Goal: Entertainment & Leisure: Consume media (video, audio)

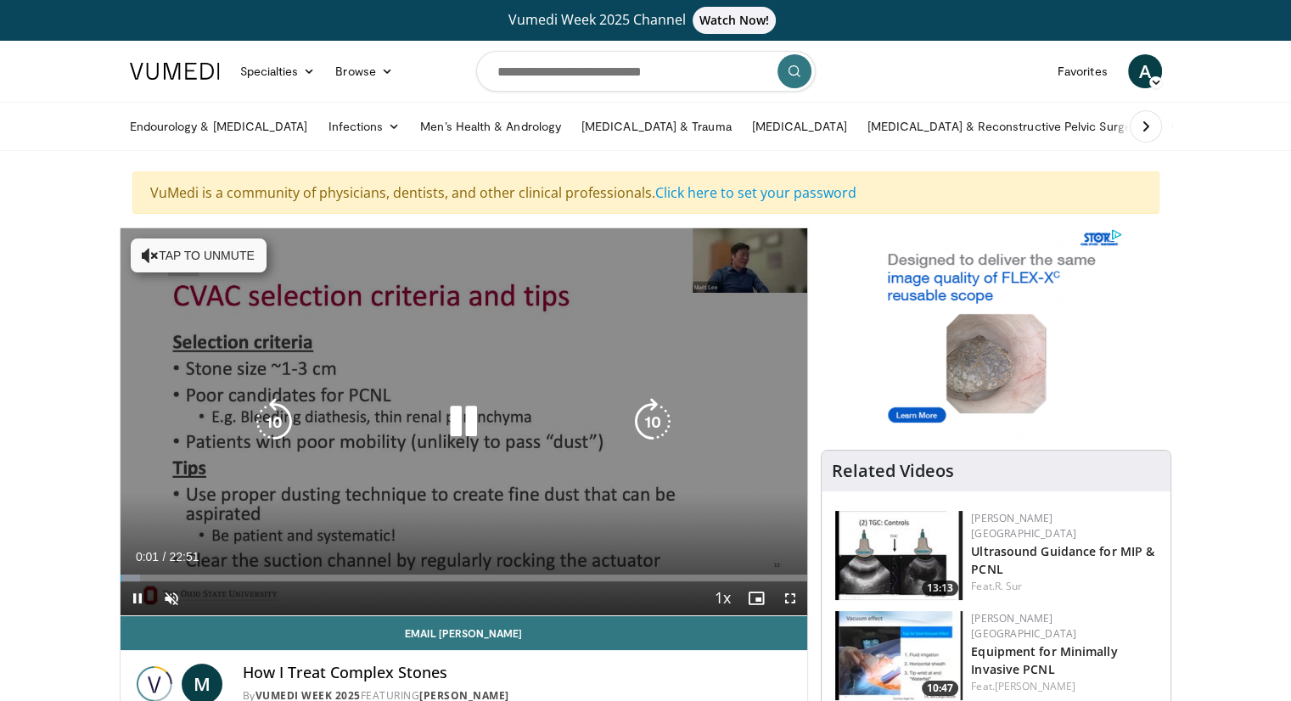
click at [211, 268] on button "Tap to unmute" at bounding box center [199, 256] width 136 height 34
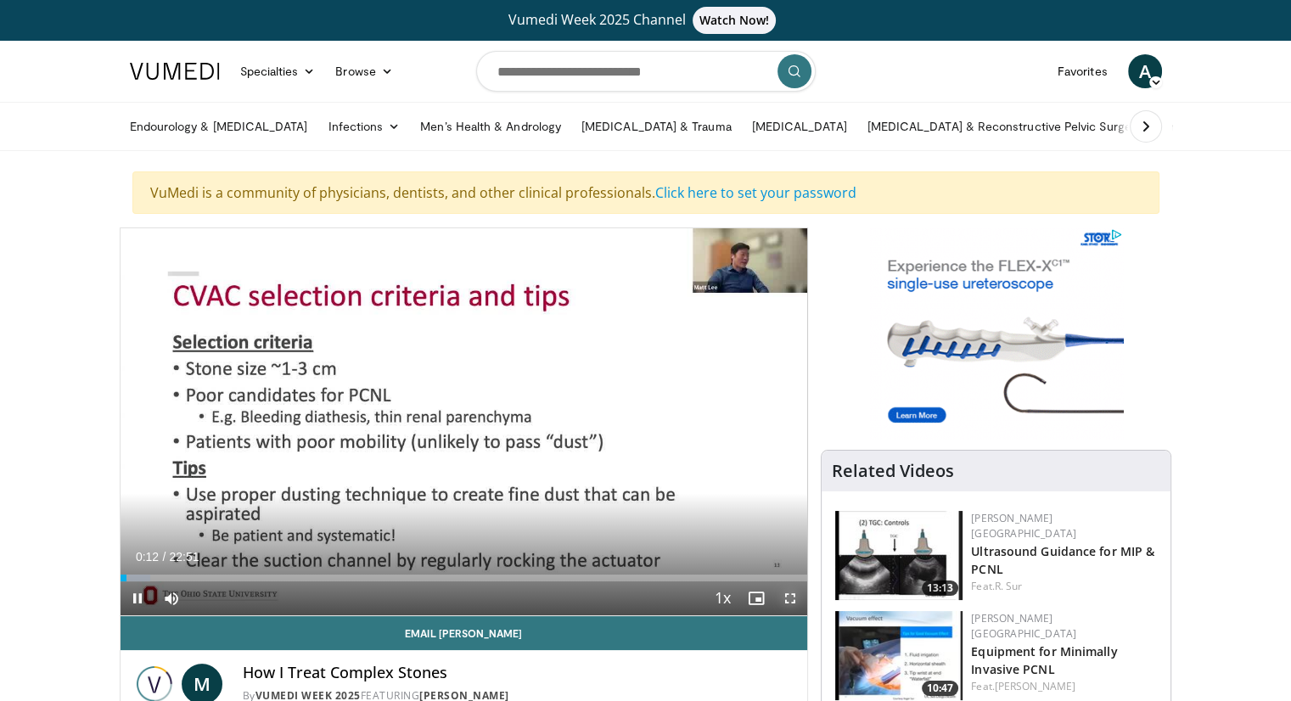
click at [787, 598] on span "Video Player" at bounding box center [790, 598] width 34 height 34
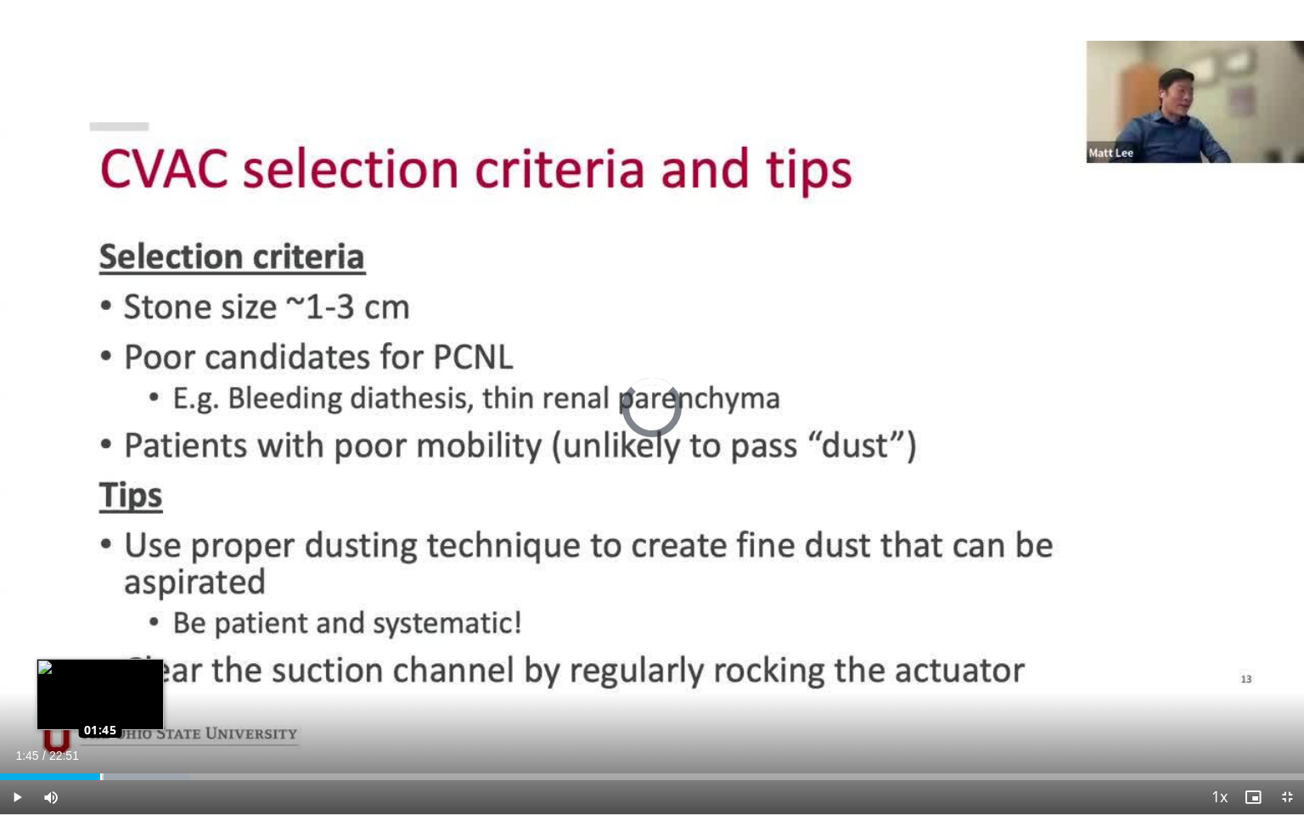
click at [99, 700] on div "Loaded : 14.60% 01:45 01:45" at bounding box center [652, 776] width 1304 height 7
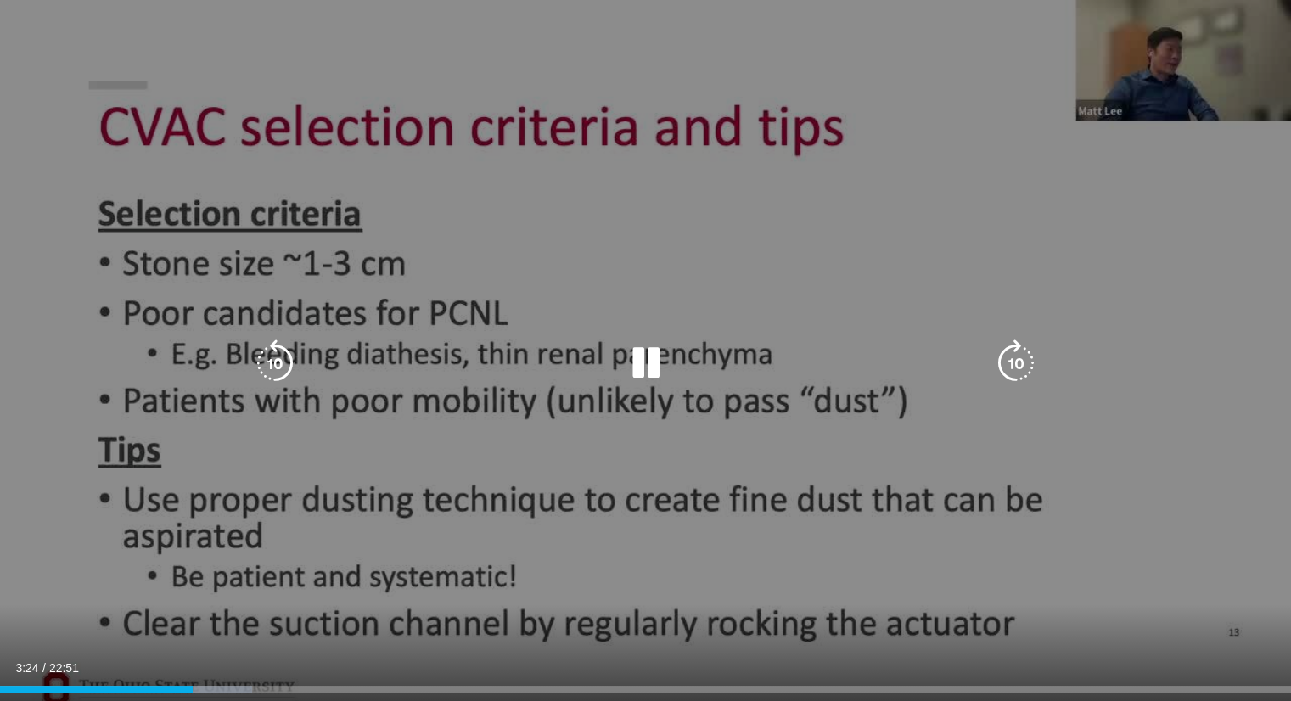
scroll to position [85, 0]
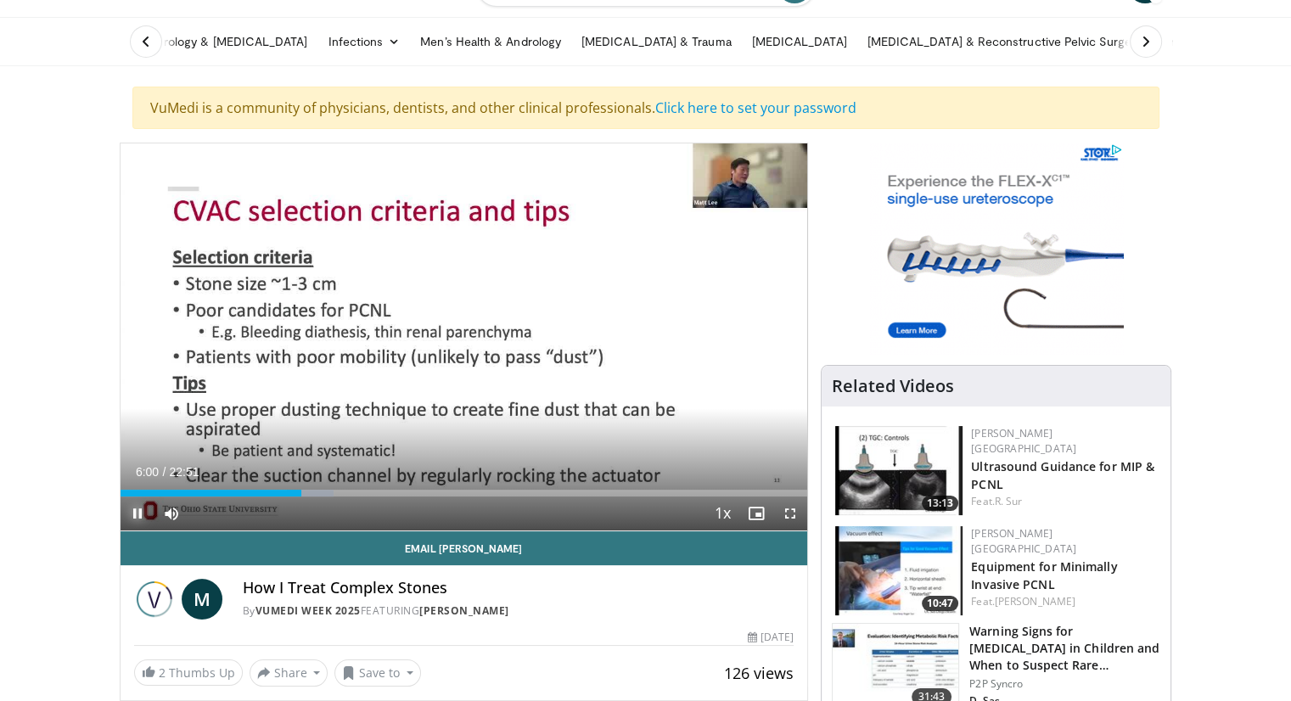
click at [136, 514] on span "Video Player" at bounding box center [138, 514] width 34 height 34
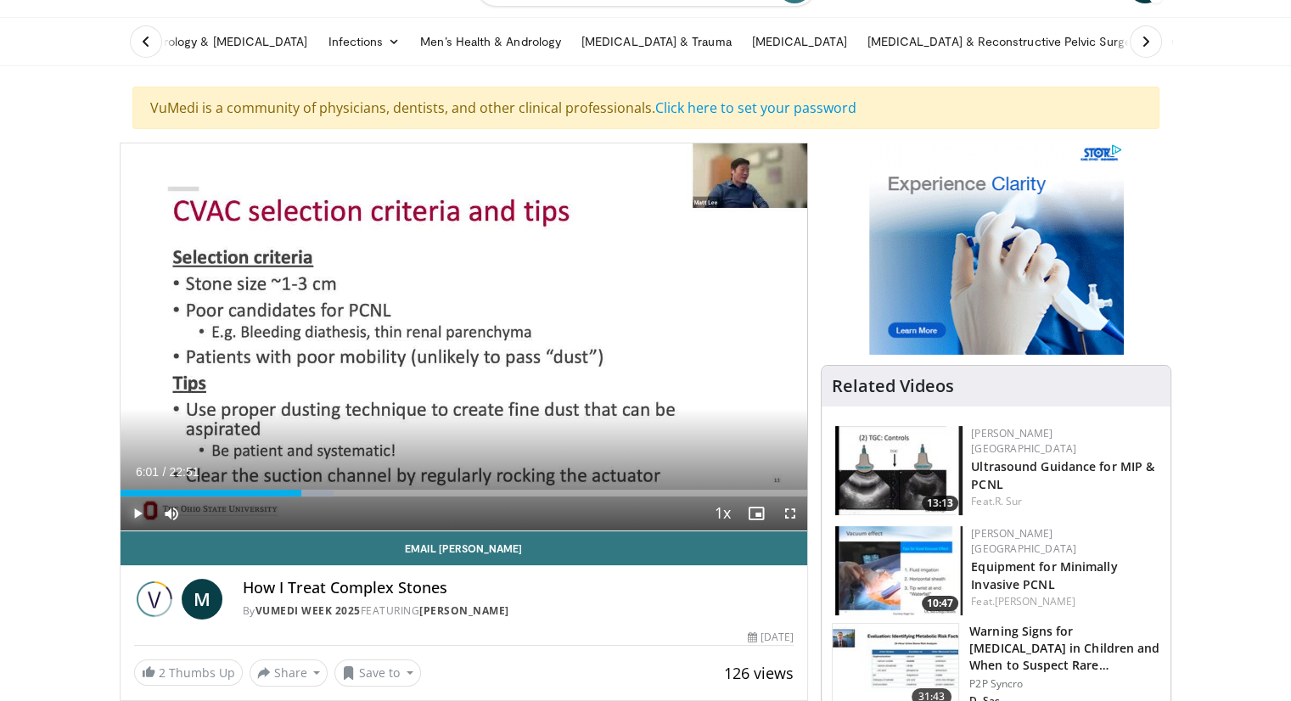
click at [139, 513] on span "Video Player" at bounding box center [138, 514] width 34 height 34
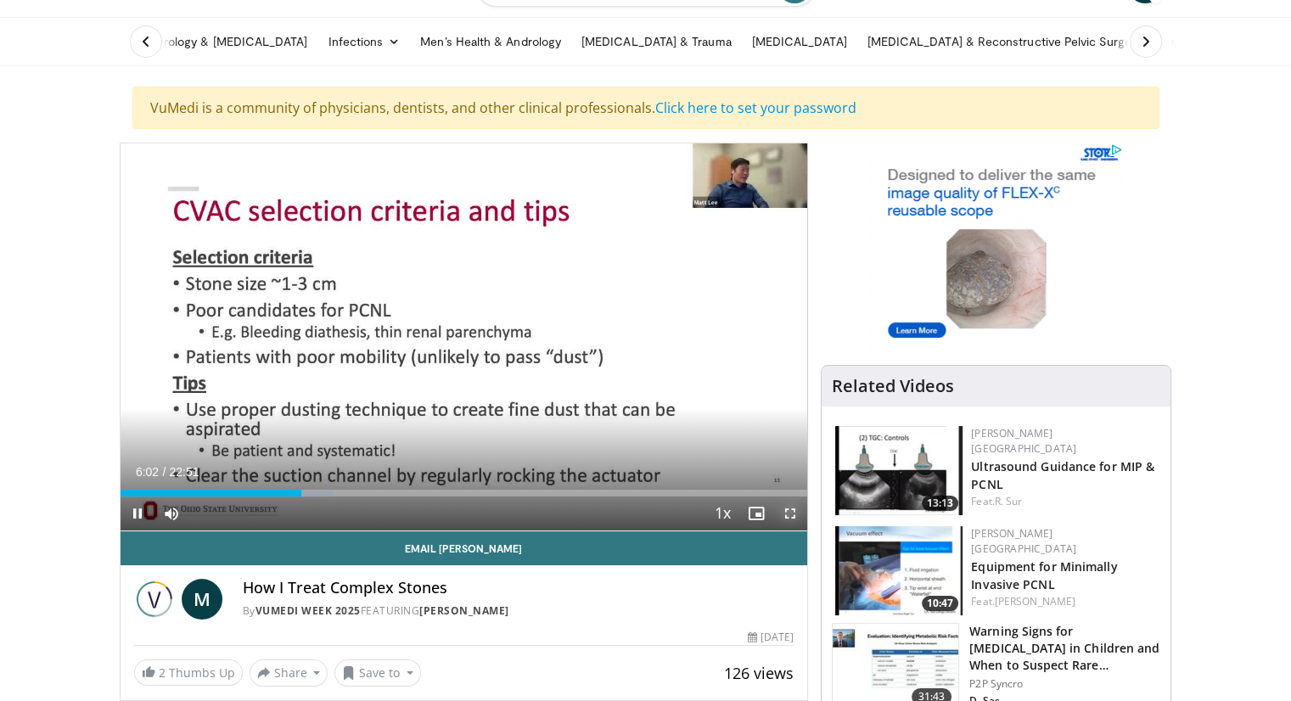
click at [794, 517] on span "Video Player" at bounding box center [790, 514] width 34 height 34
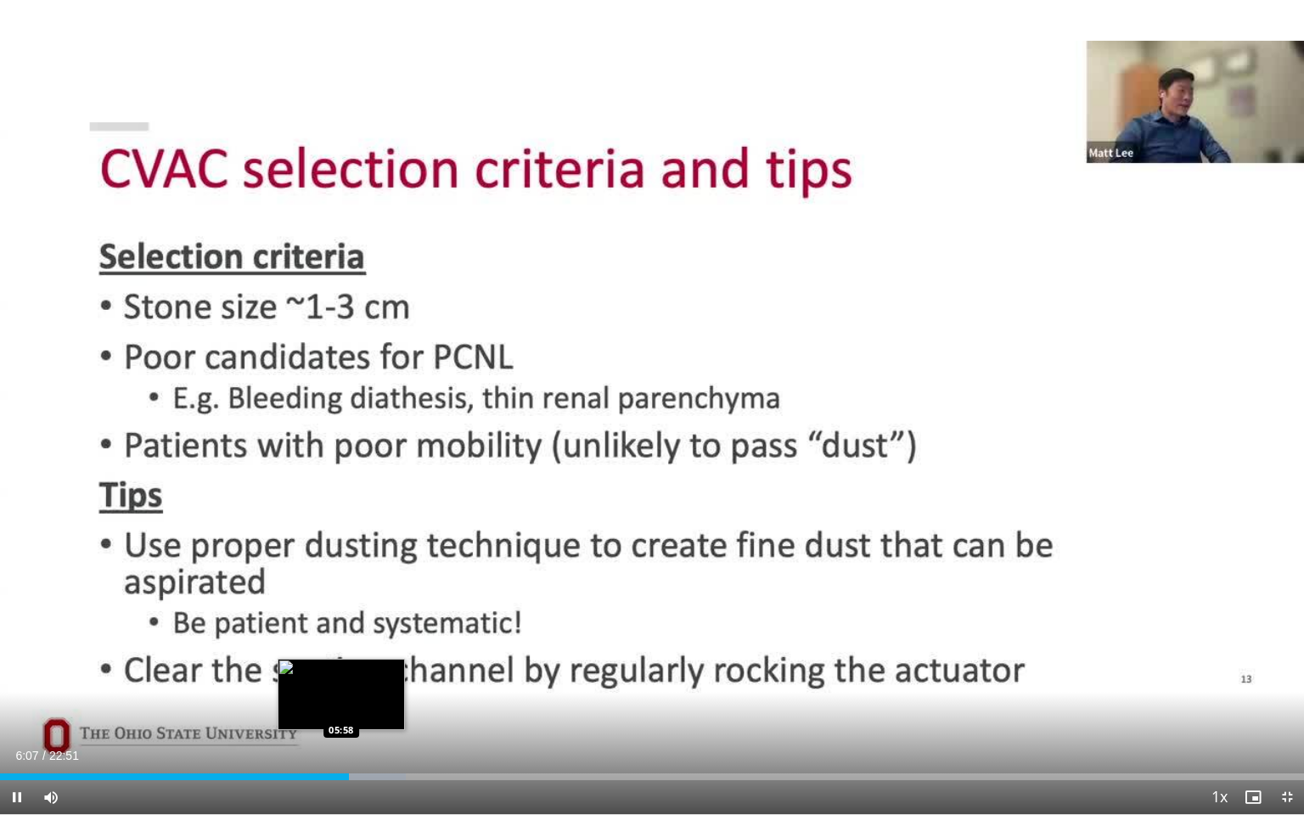
click at [340, 700] on div "Loaded : 31.10% 06:07 05:58" at bounding box center [652, 776] width 1304 height 7
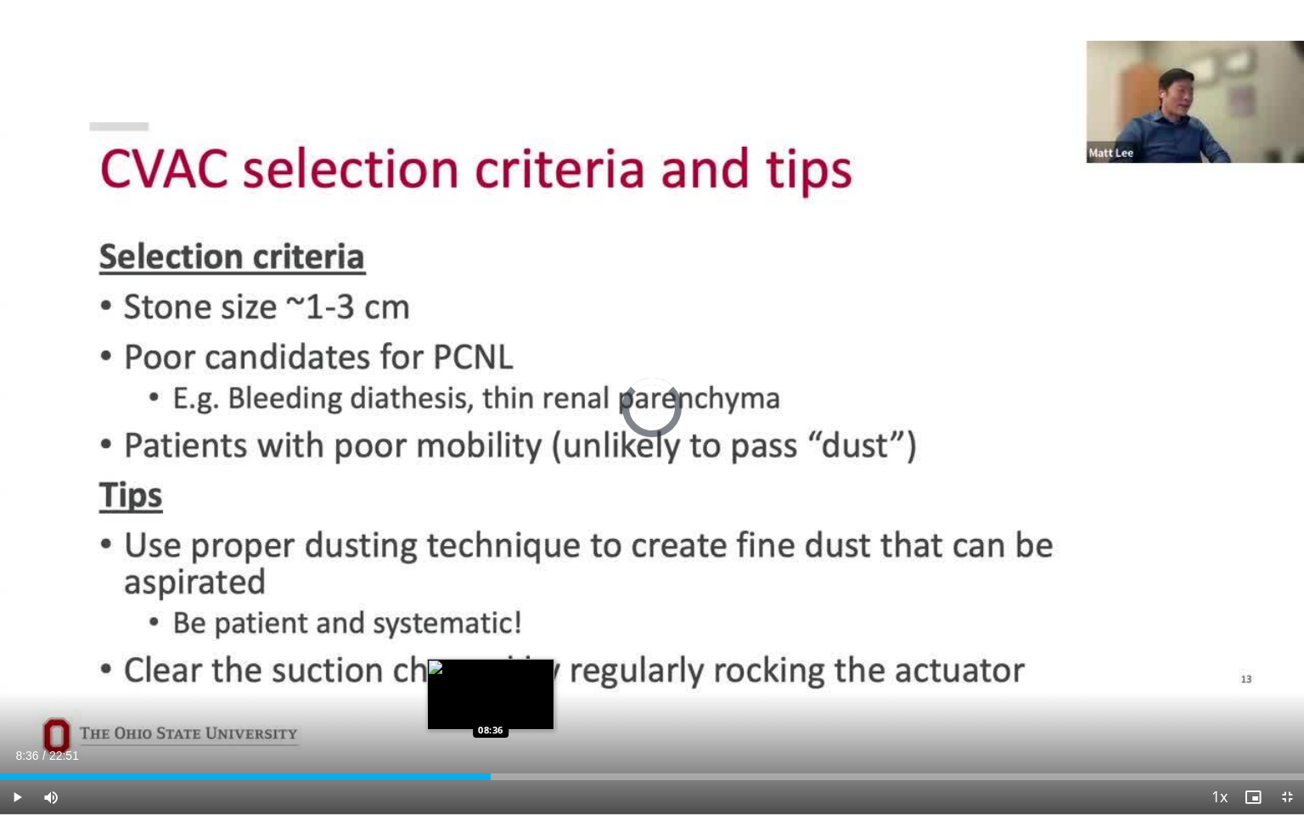
click at [490, 700] on div "Loaded : 0.00% 09:16 08:36" at bounding box center [652, 772] width 1304 height 16
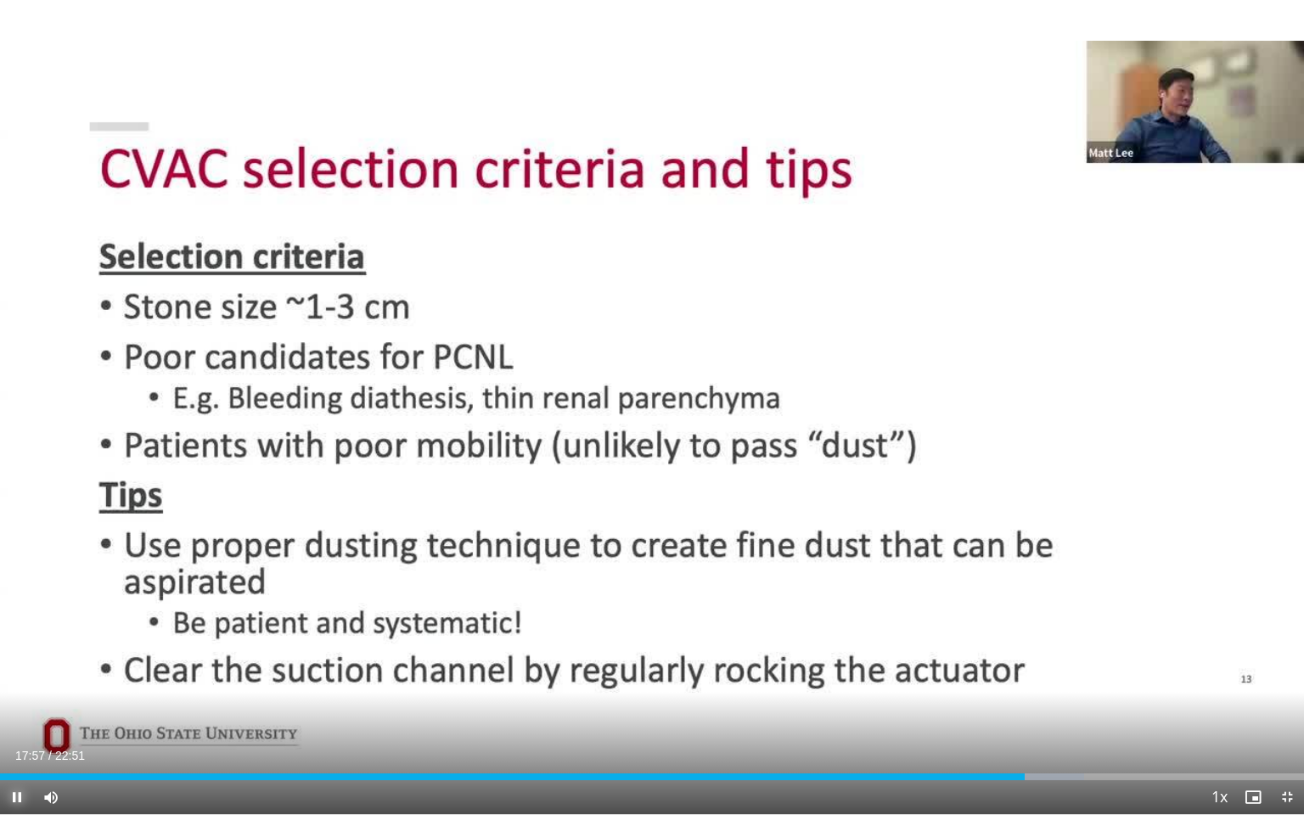
click at [14, 700] on span "Video Player" at bounding box center [17, 797] width 34 height 34
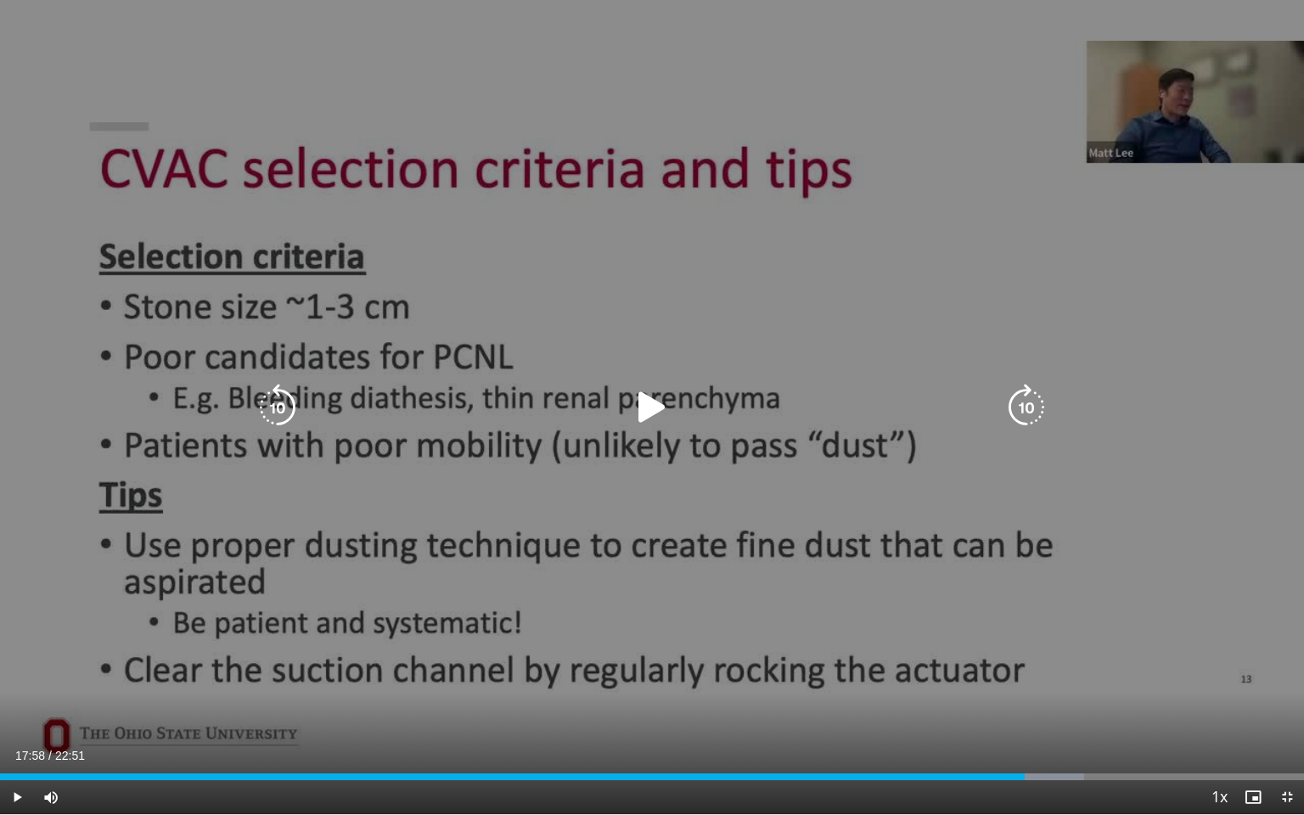
click at [645, 410] on icon "Video Player" at bounding box center [652, 408] width 48 height 48
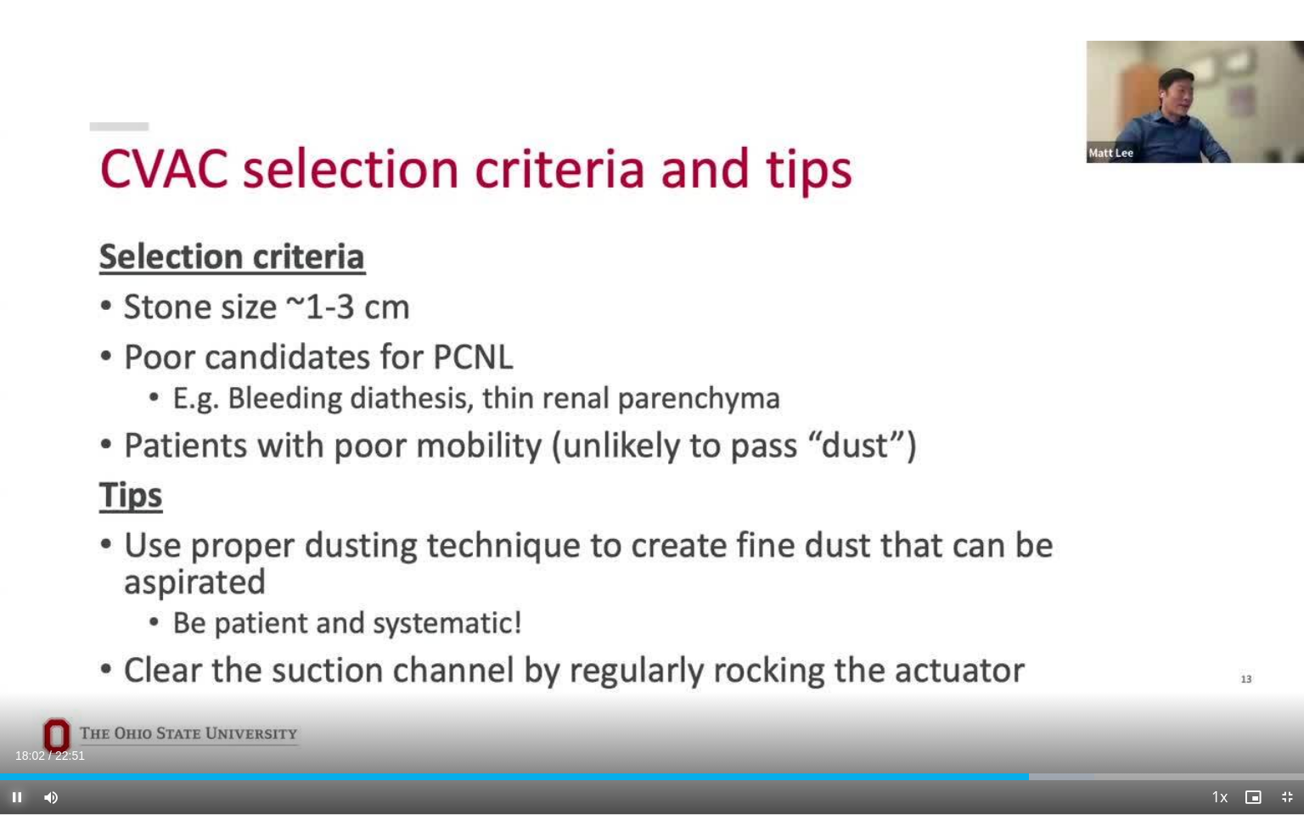
click at [7, 700] on span "Video Player" at bounding box center [17, 797] width 34 height 34
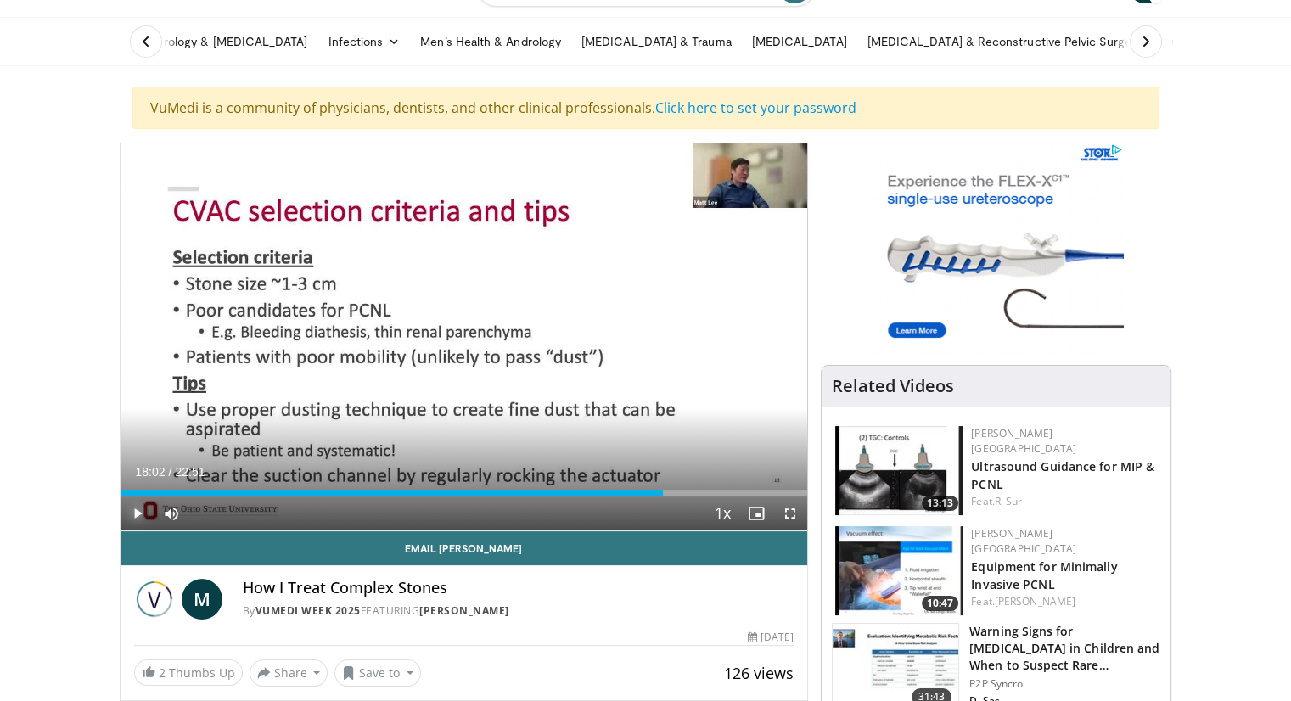
click at [139, 516] on span "Video Player" at bounding box center [138, 514] width 34 height 34
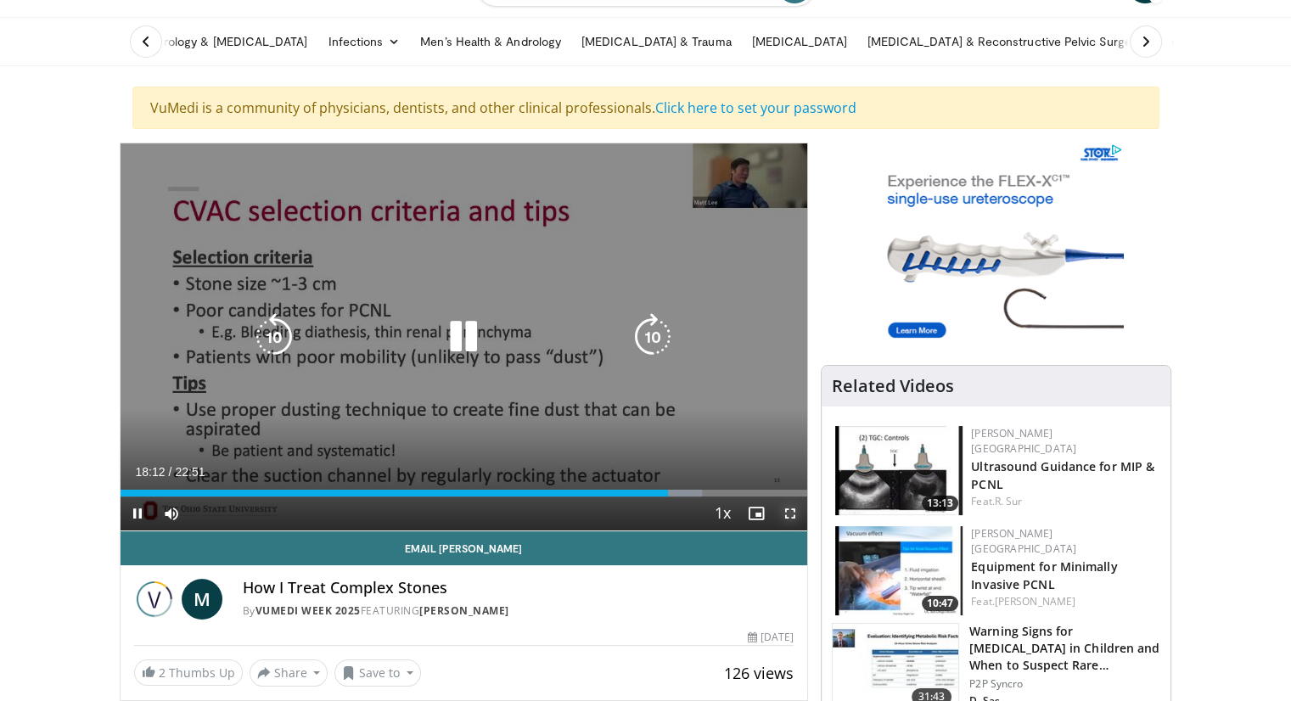
drag, startPoint x: 791, startPoint y: 516, endPoint x: 791, endPoint y: 591, distance: 74.7
click at [791, 517] on span "Video Player" at bounding box center [790, 514] width 34 height 34
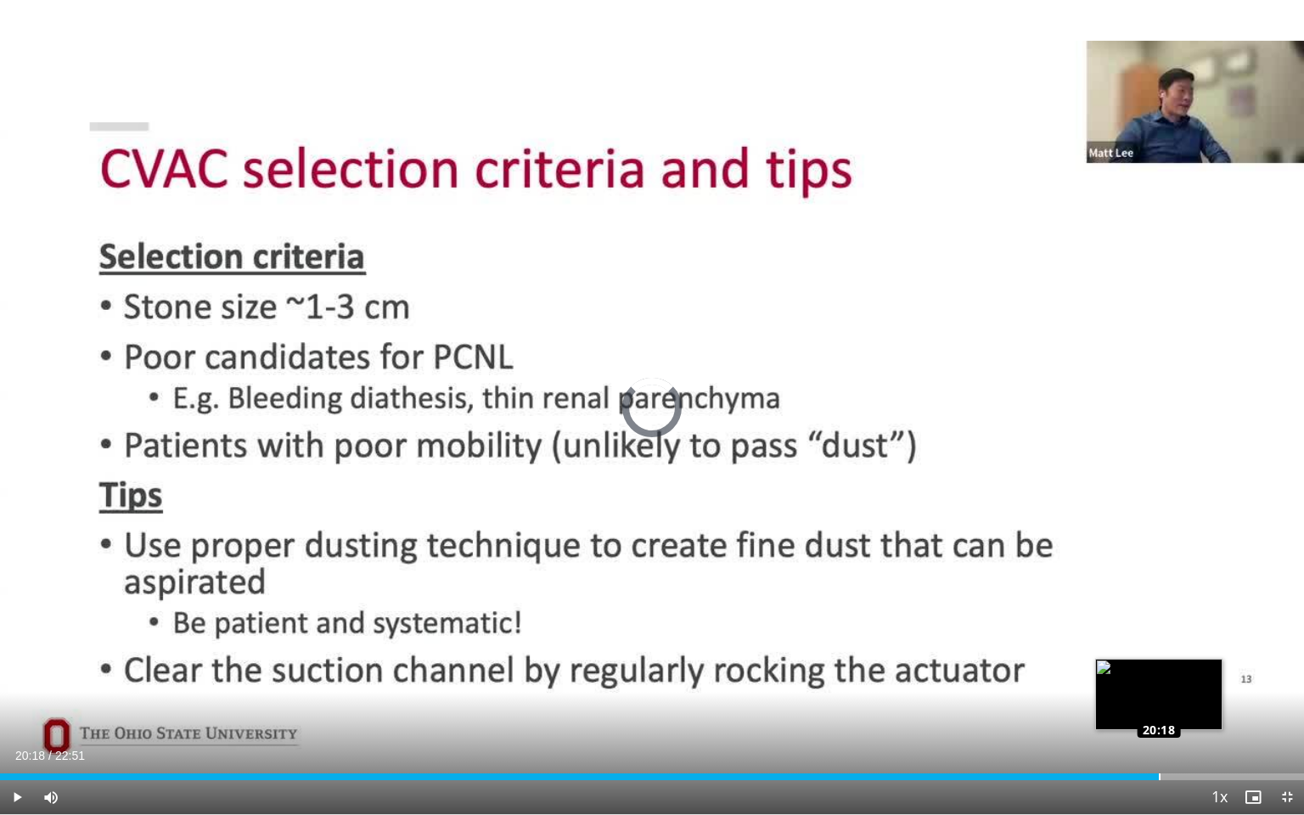
click at [1158, 700] on div "Loaded : 0.00% 20:53 20:18" at bounding box center [652, 776] width 1304 height 7
click at [1174, 700] on div "Progress Bar" at bounding box center [1188, 776] width 75 height 7
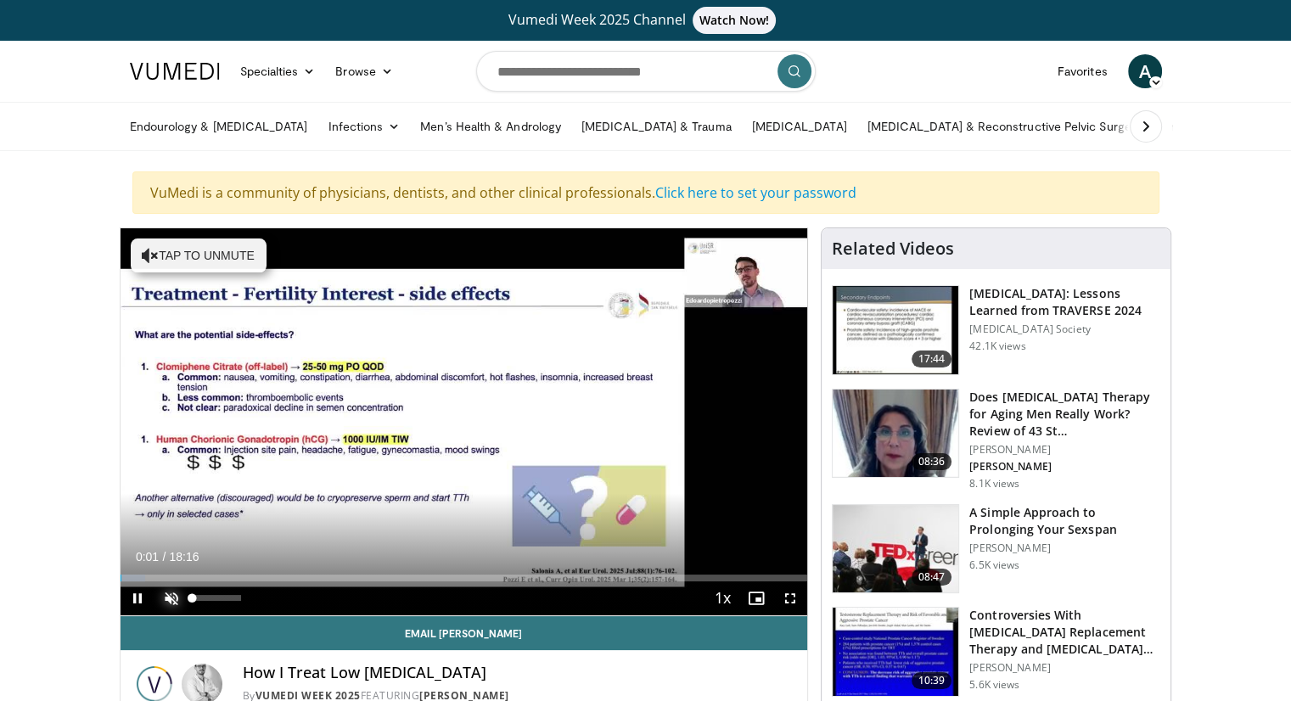
click at [177, 599] on span "Video Player" at bounding box center [171, 598] width 34 height 34
click at [788, 604] on span "Video Player" at bounding box center [790, 598] width 34 height 34
click at [135, 598] on span "Video Player" at bounding box center [138, 598] width 34 height 34
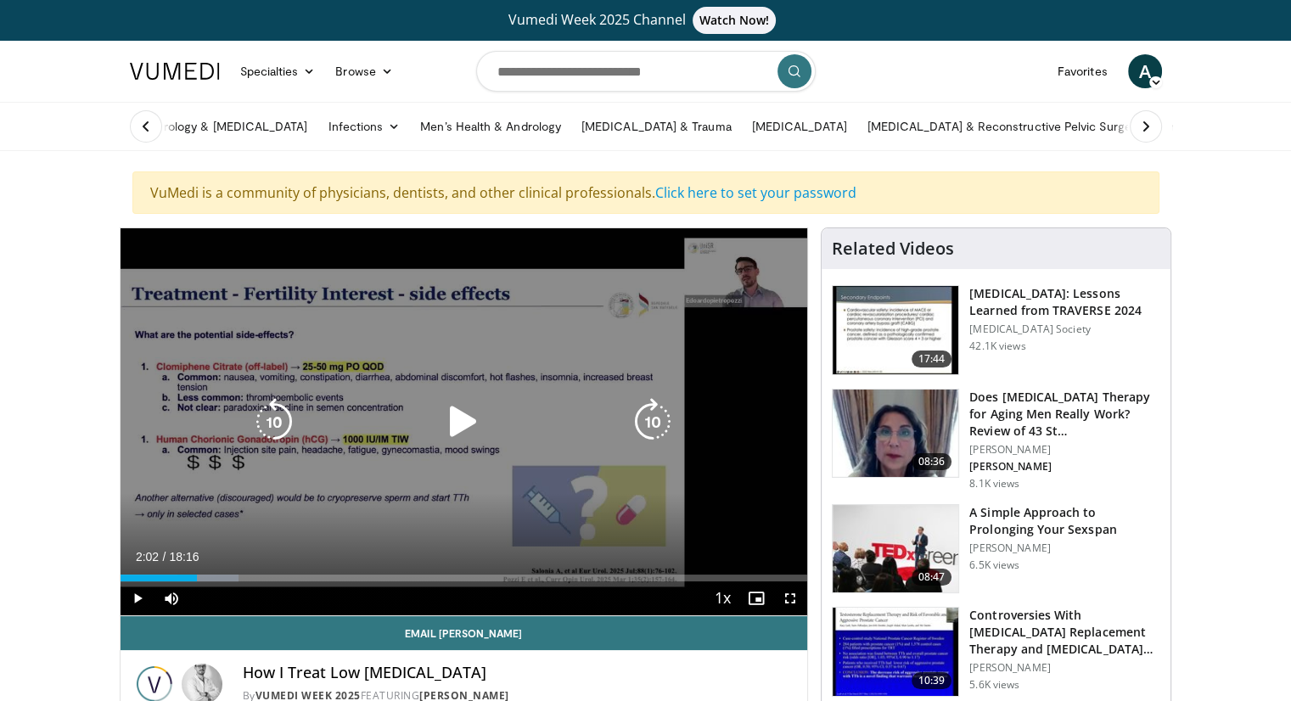
click at [459, 424] on icon "Video Player" at bounding box center [464, 422] width 48 height 48
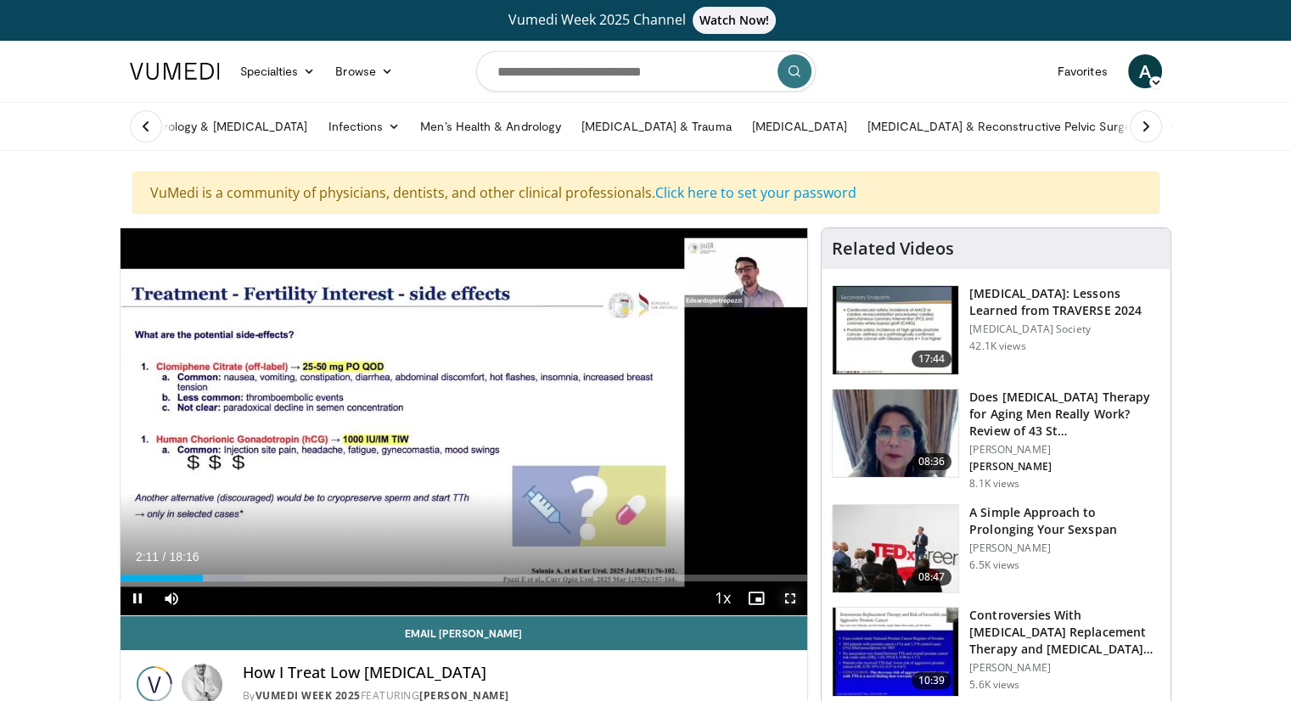
click at [789, 604] on span "Video Player" at bounding box center [790, 598] width 34 height 34
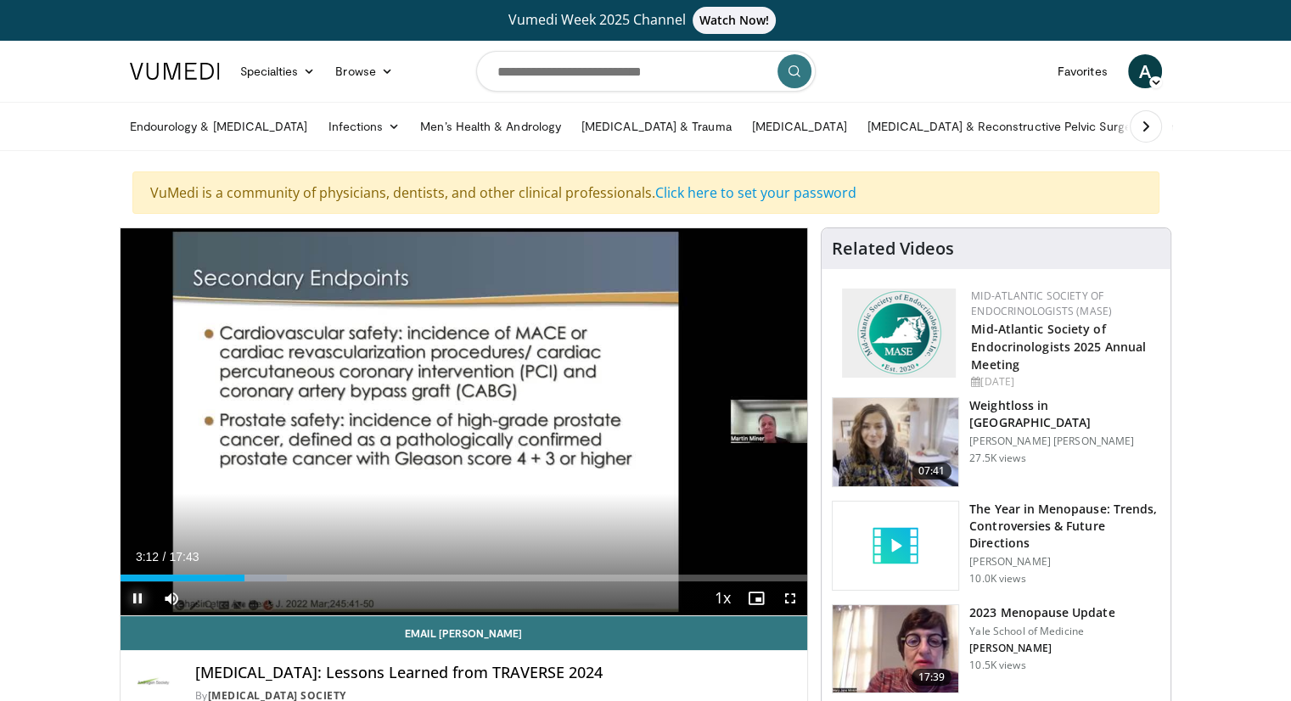
click at [136, 595] on span "Video Player" at bounding box center [138, 598] width 34 height 34
